Goal: Transaction & Acquisition: Purchase product/service

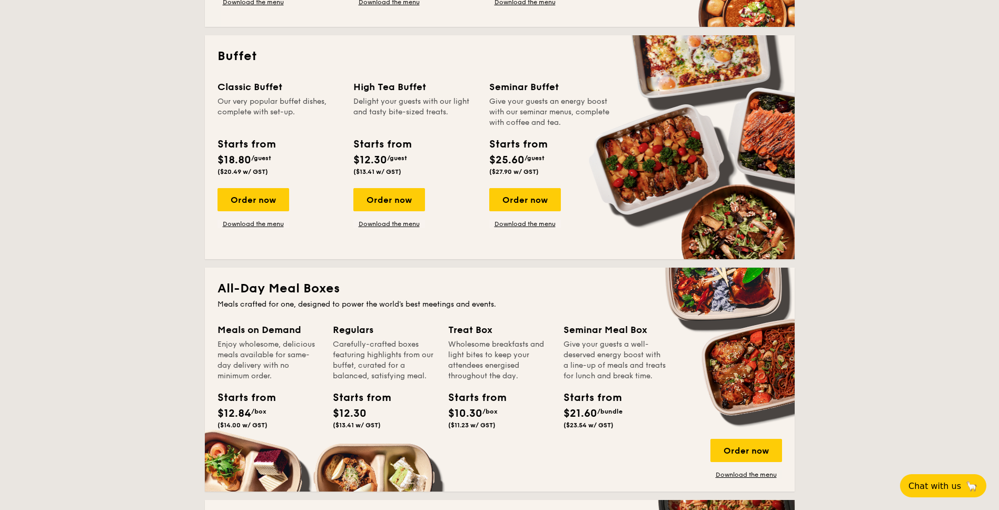
scroll to position [474, 0]
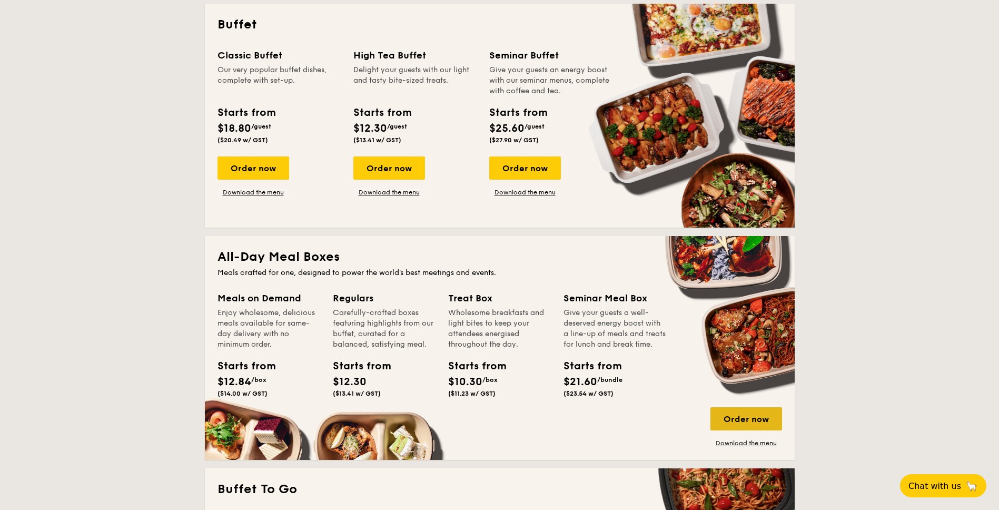
click at [763, 425] on div "Order now" at bounding box center [746, 418] width 72 height 23
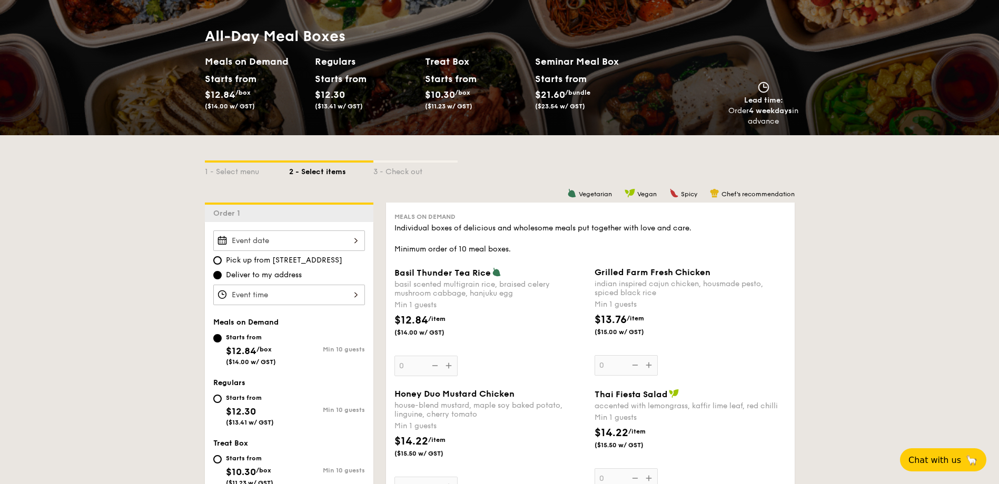
scroll to position [211, 0]
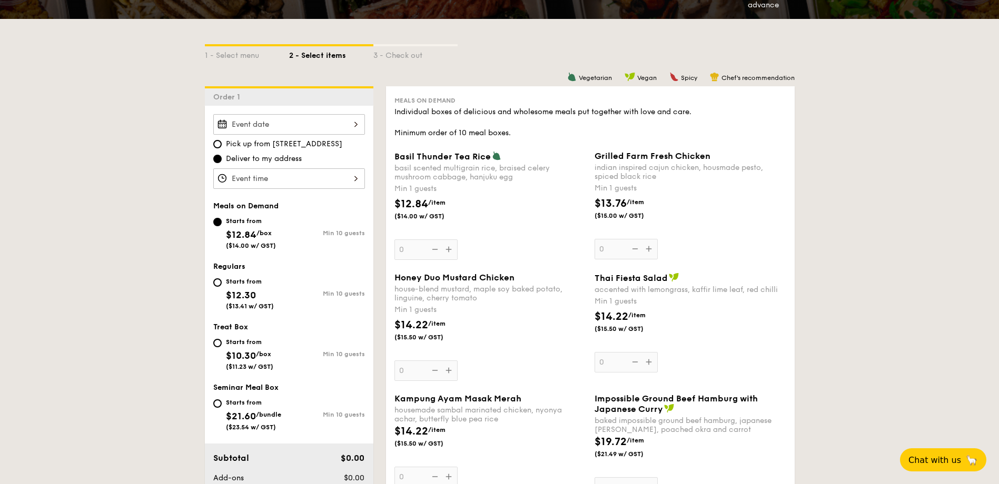
click at [232, 303] on span "($13.41 w/ GST)" at bounding box center [250, 306] width 48 height 7
click at [222, 287] on input "Starts from $12.30 ($13.41 w/ GST) Min 10 guests" at bounding box center [217, 283] width 8 height 8
radio input "true"
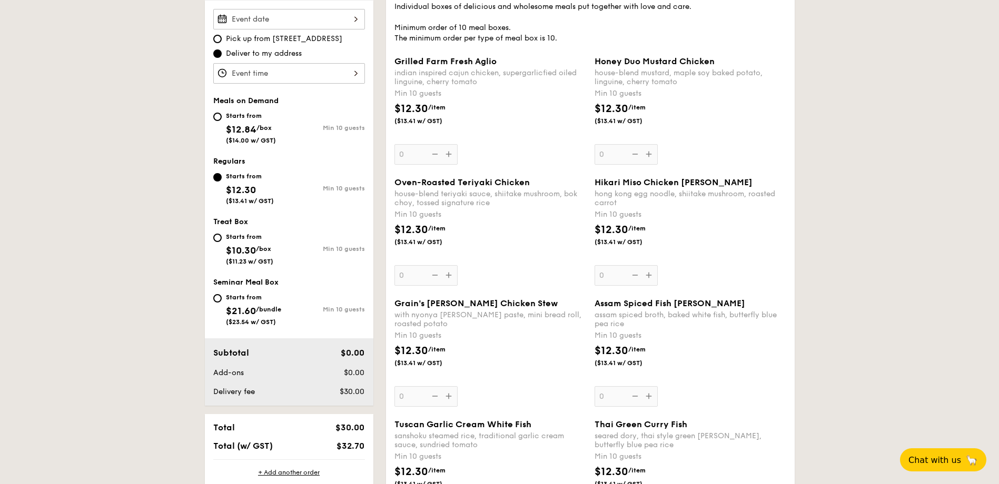
click at [449, 277] on div "Oven-Roasted Teriyaki Chicken house-blend teriyaki sauce, shiitake mushroom, bo…" at bounding box center [490, 231] width 192 height 108
click at [449, 277] on input "0" at bounding box center [425, 275] width 63 height 21
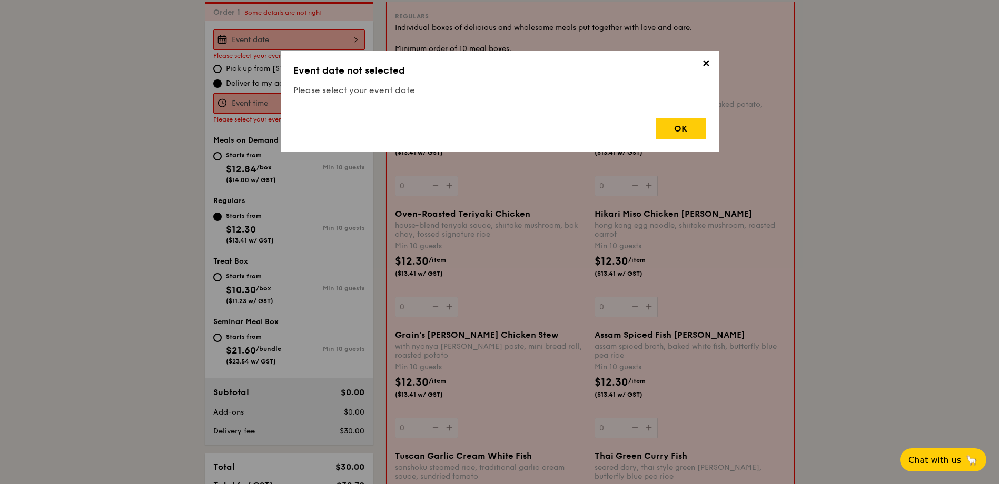
scroll to position [281, 0]
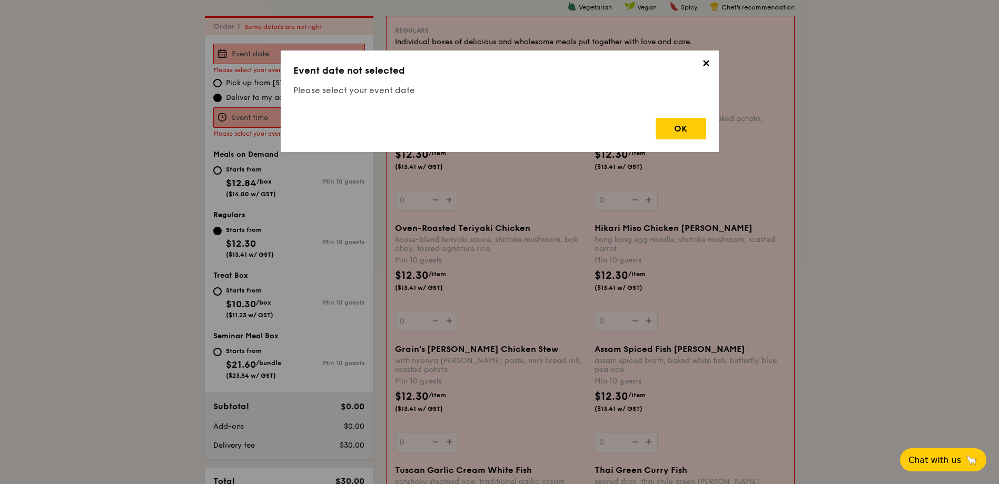
click at [676, 126] on div "OK" at bounding box center [681, 129] width 51 height 22
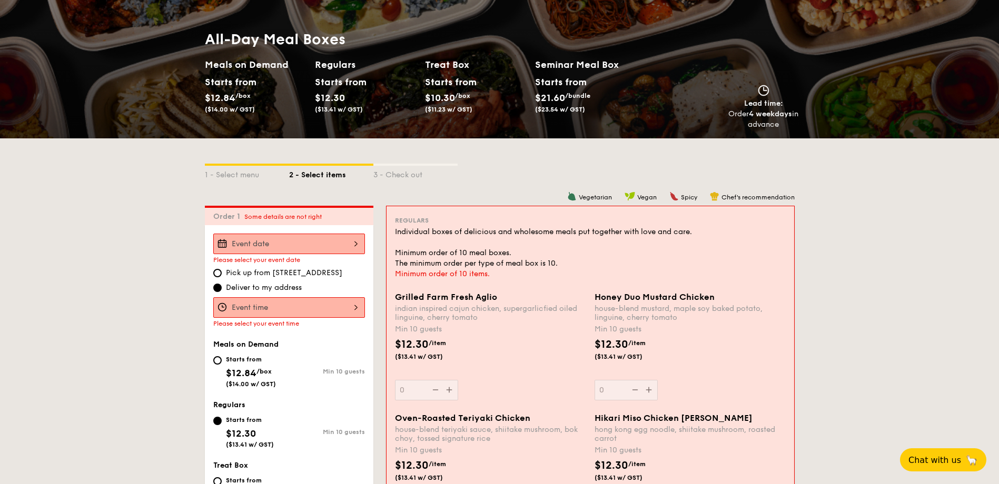
scroll to position [158, 0]
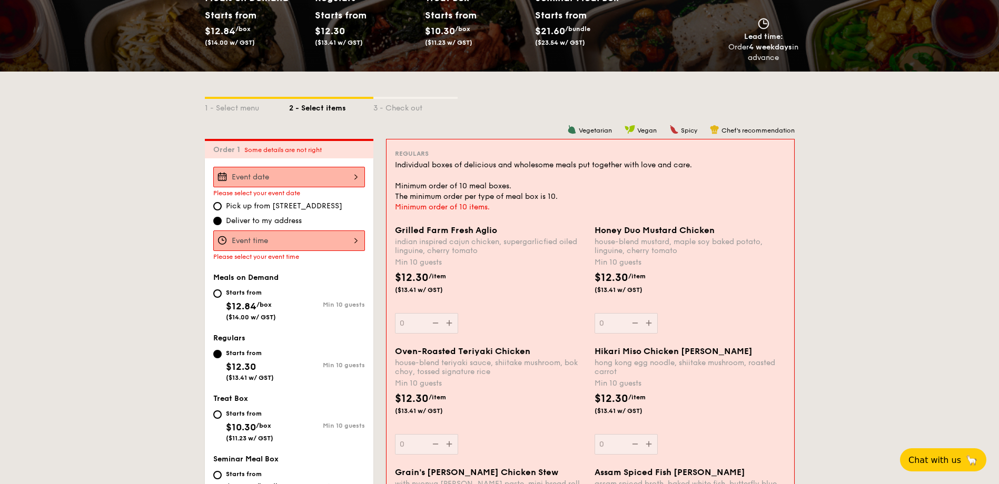
click at [316, 176] on div at bounding box center [289, 177] width 152 height 21
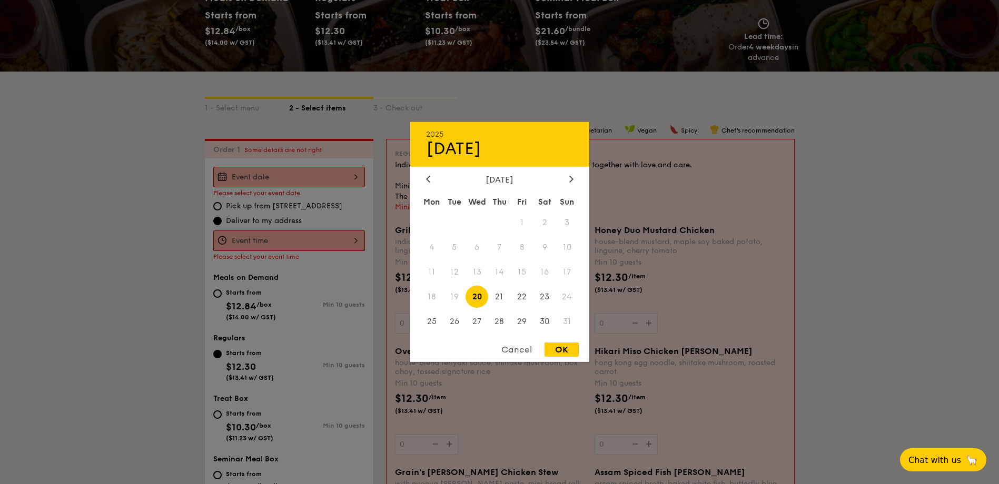
click at [434, 296] on span "18" at bounding box center [432, 296] width 23 height 23
click at [509, 345] on div "Cancel" at bounding box center [517, 350] width 52 height 14
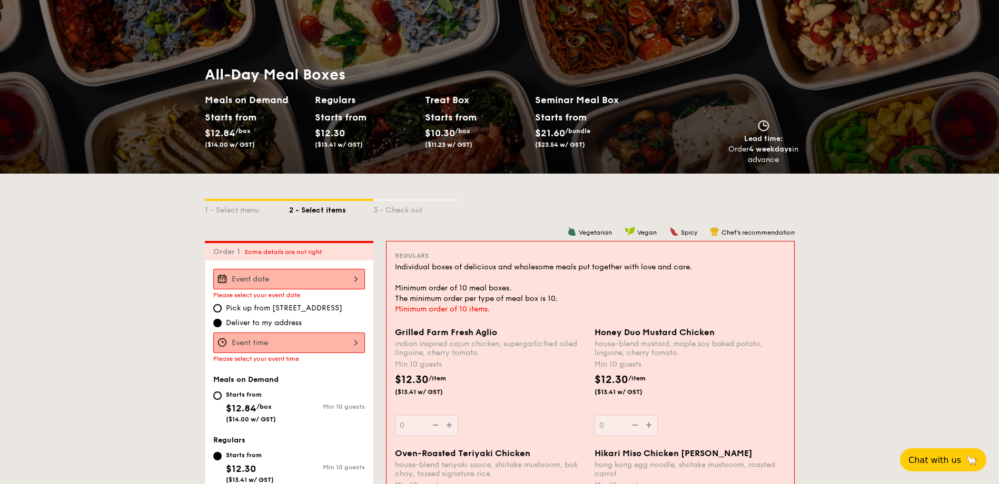
scroll to position [0, 0]
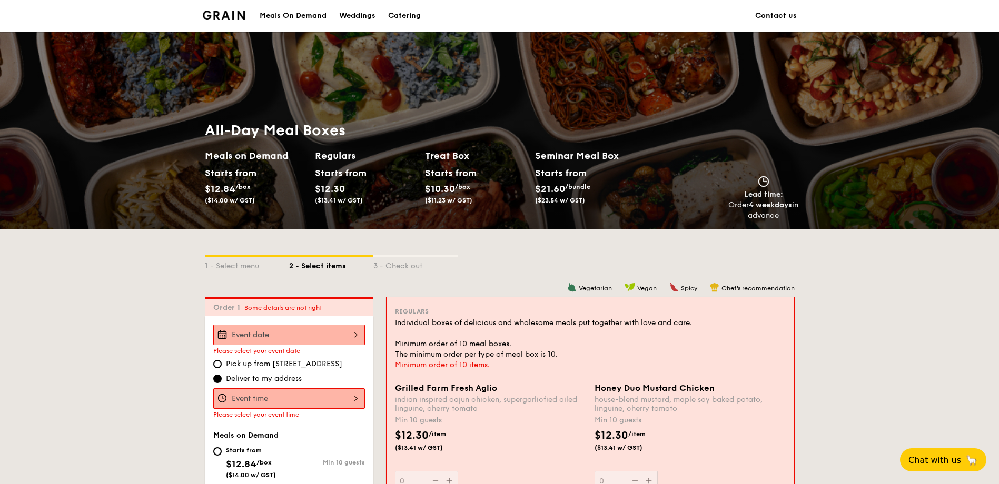
click at [775, 210] on div "Order 4 weekdays in advance" at bounding box center [763, 210] width 71 height 21
click at [915, 460] on span "Chat with us" at bounding box center [934, 460] width 55 height 11
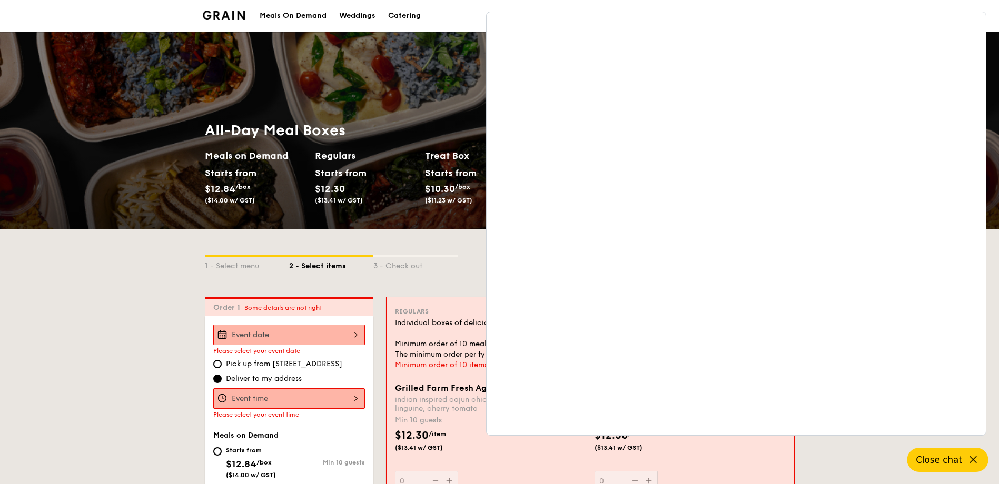
click at [34, 220] on div "All-Day Meal Boxes Meals on Demand Starts from $12.84 /box ($14.00 w/ GST) Regu…" at bounding box center [499, 171] width 999 height 117
click at [960, 453] on button "Close chat" at bounding box center [947, 460] width 81 height 24
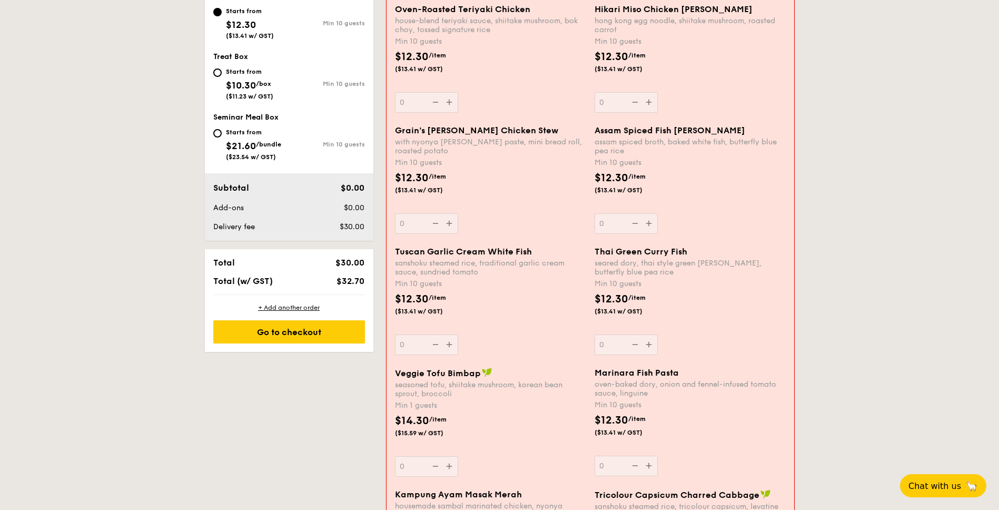
scroll to position [520, 0]
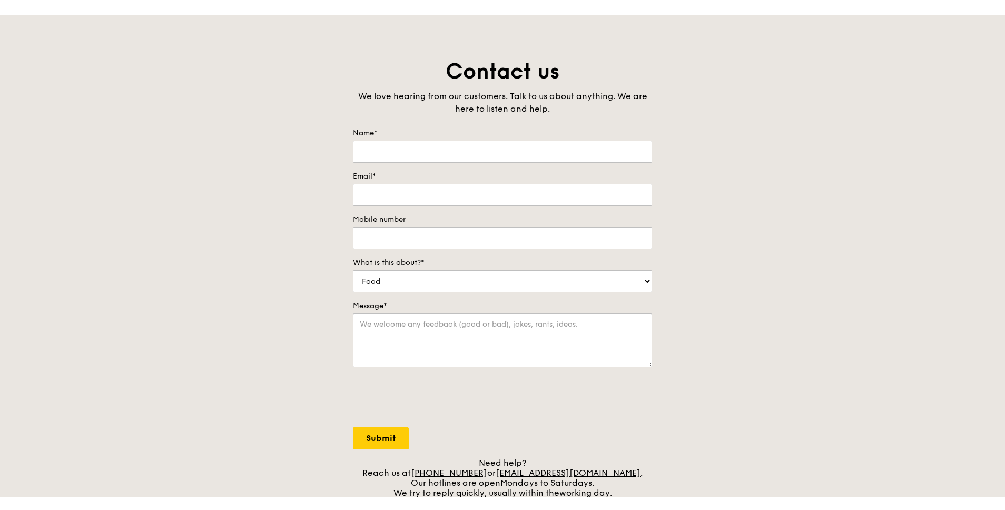
scroll to position [53, 0]
